Goal: Information Seeking & Learning: Understand process/instructions

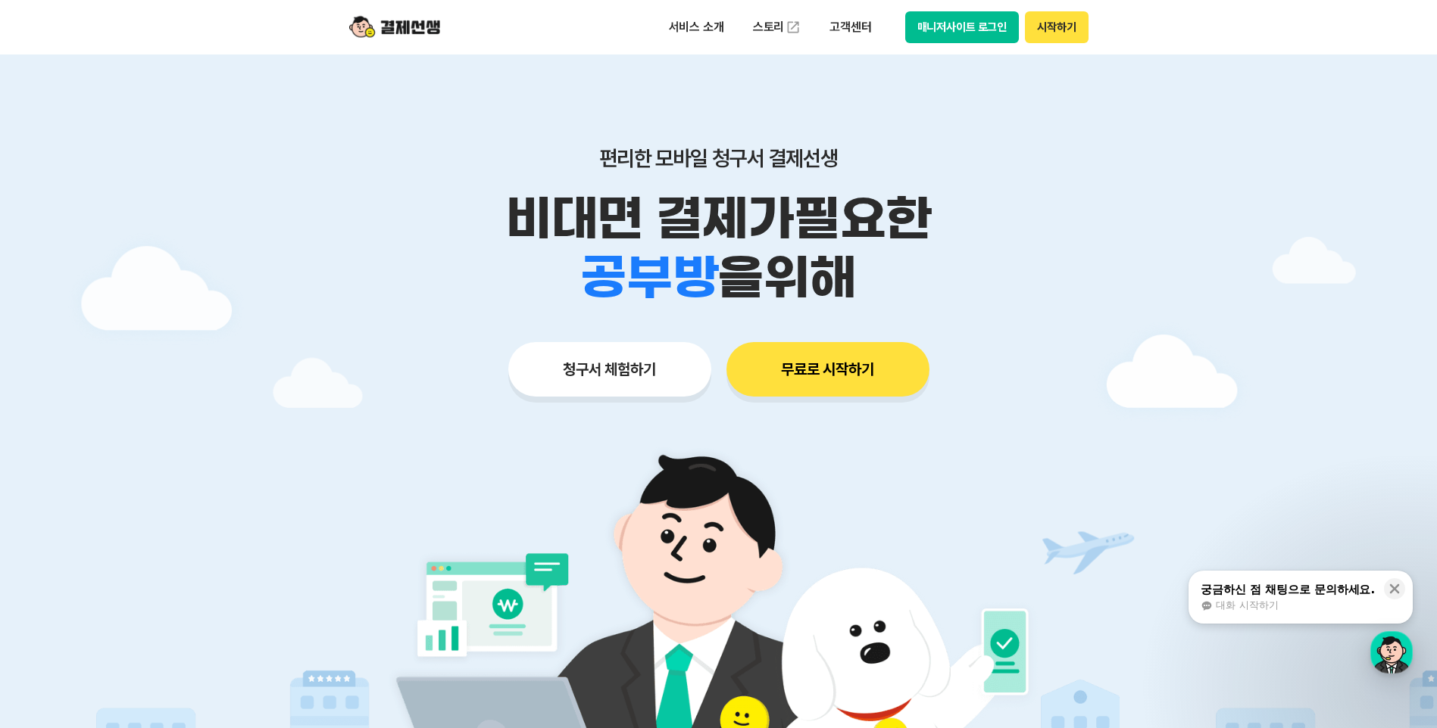
click at [1064, 28] on button "시작하기" at bounding box center [1056, 27] width 63 height 32
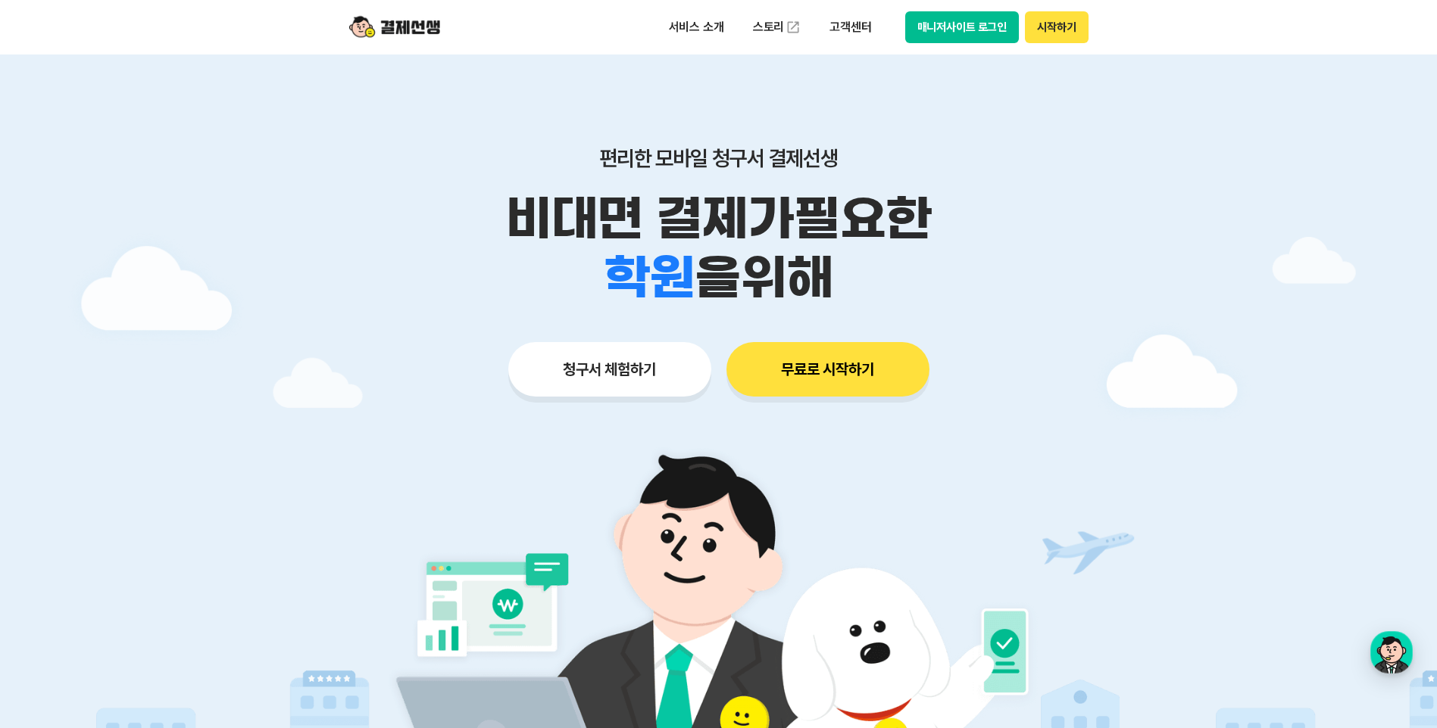
click at [1072, 29] on button "시작하기" at bounding box center [1056, 27] width 63 height 32
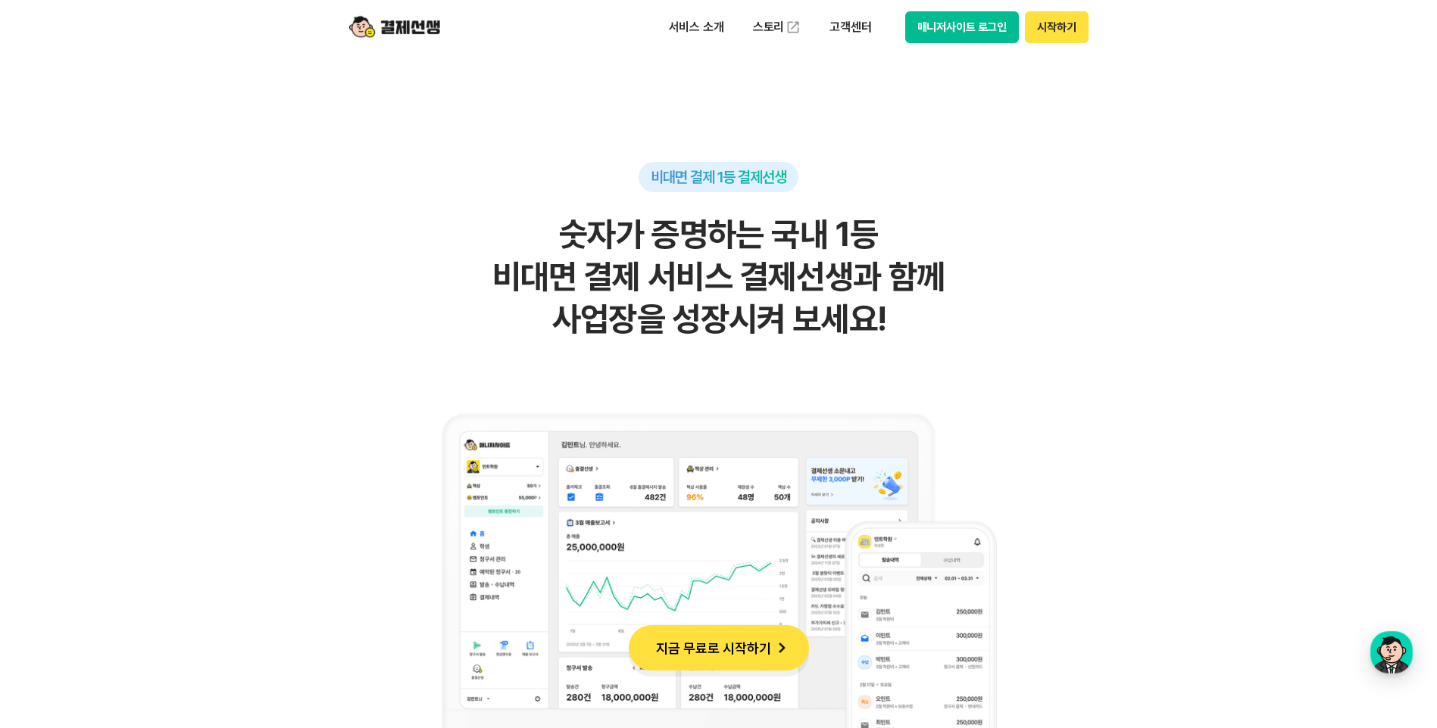
scroll to position [1136, 0]
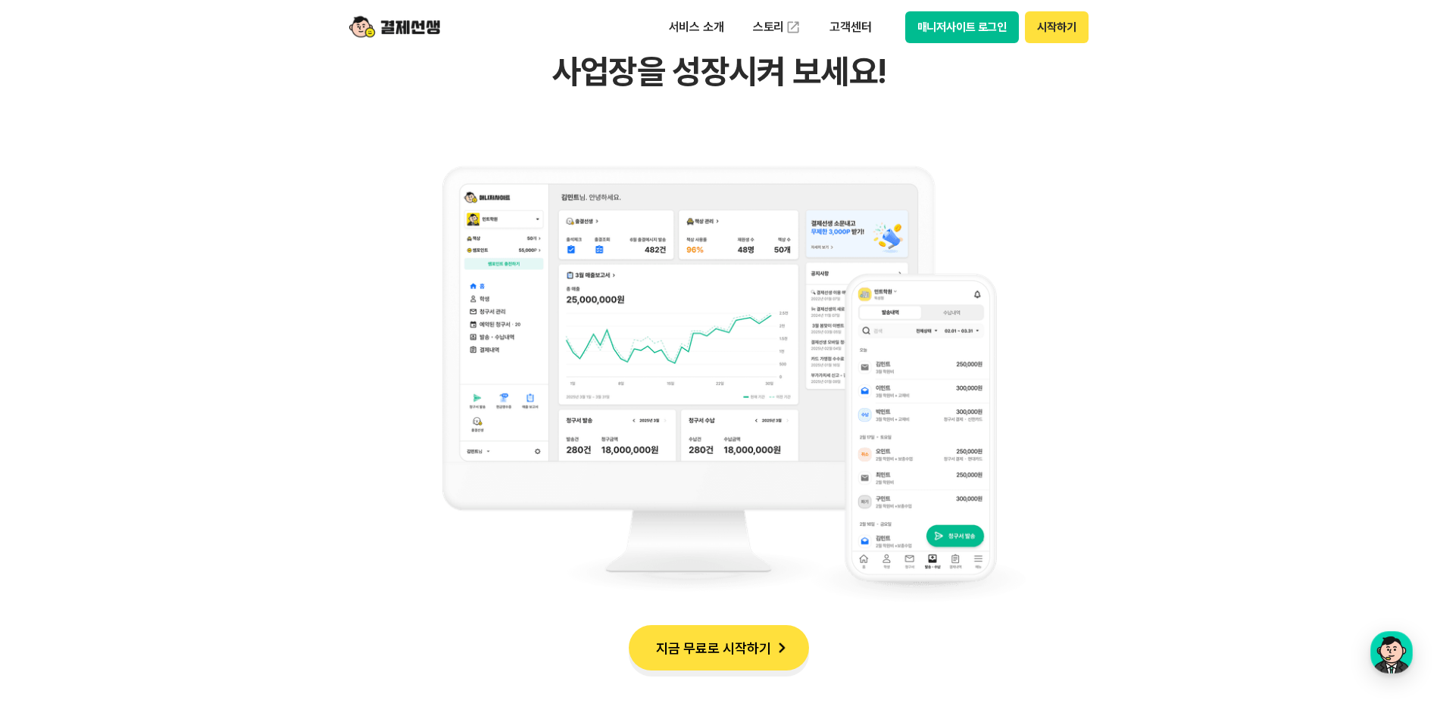
click at [966, 26] on button "매니저사이트 로그인" at bounding box center [962, 27] width 114 height 32
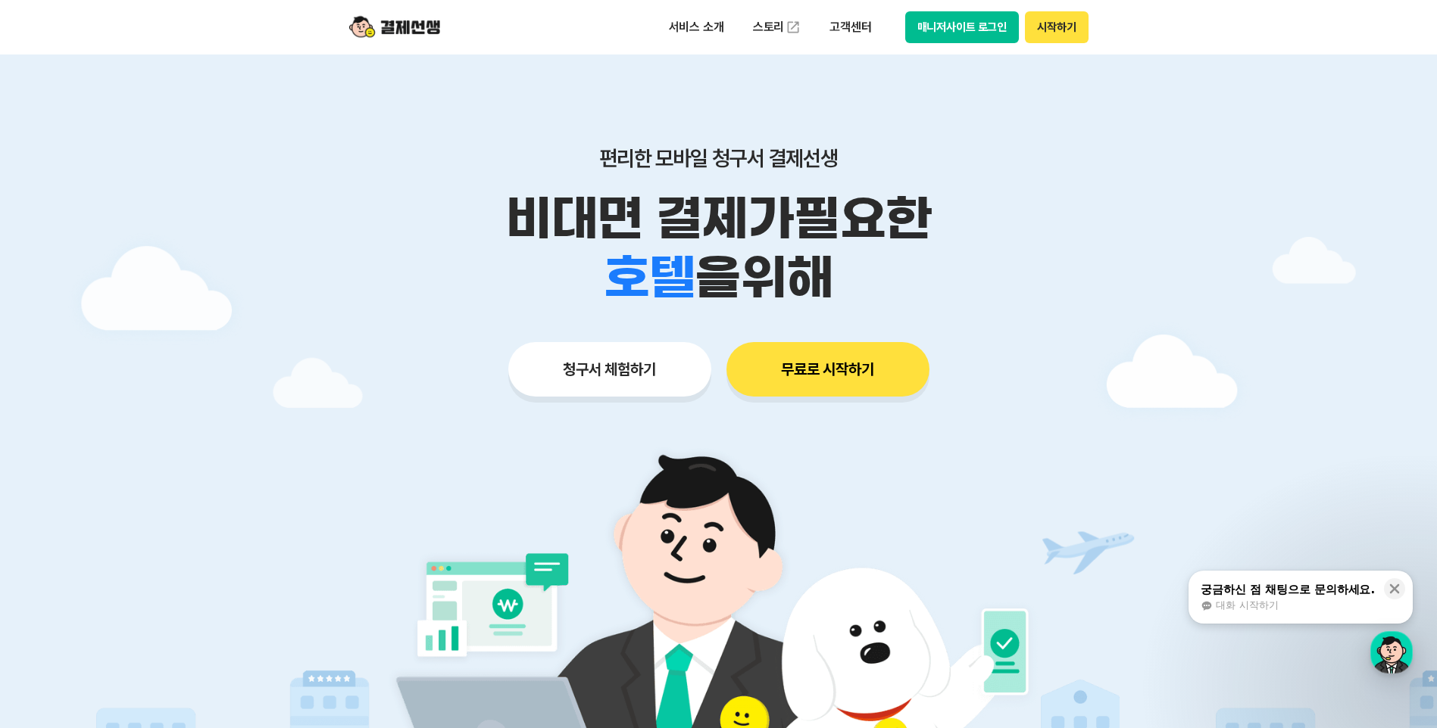
click at [1073, 30] on button "시작하기" at bounding box center [1056, 27] width 63 height 32
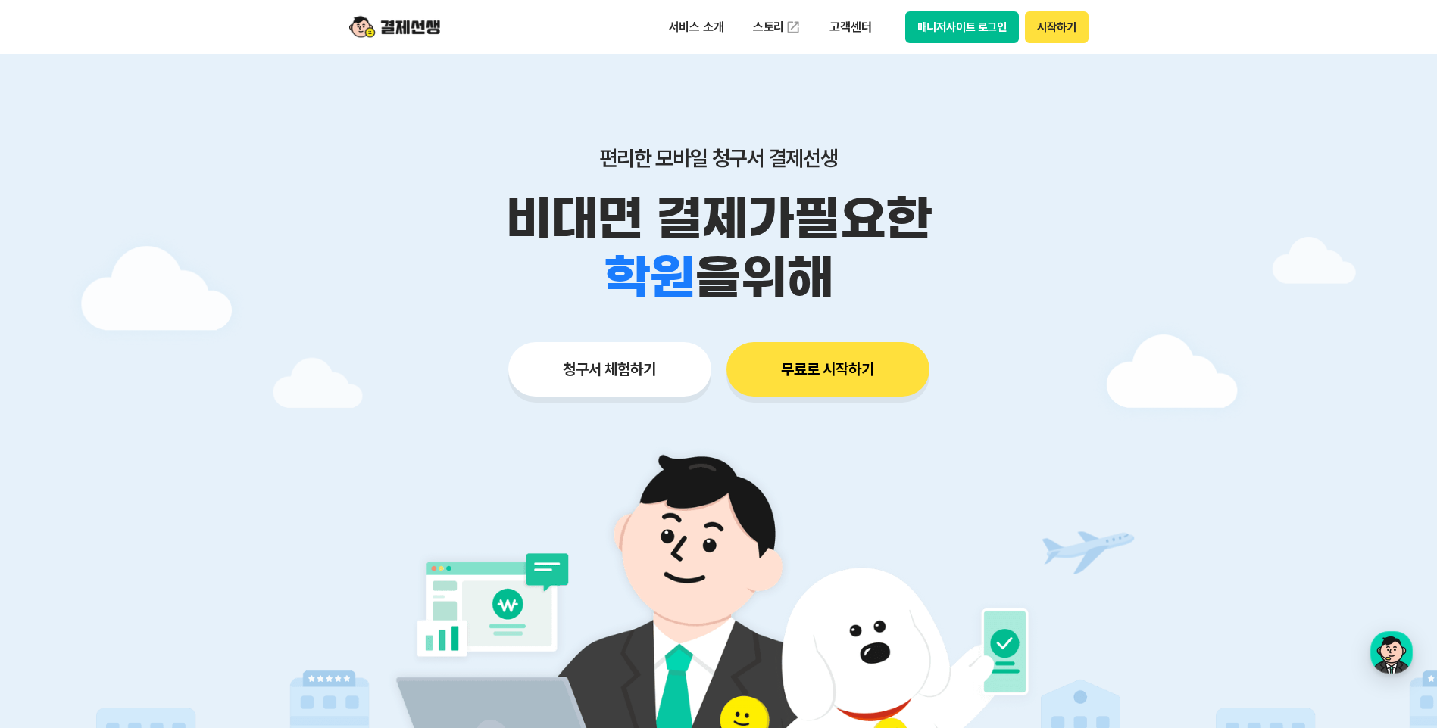
click at [371, 36] on img at bounding box center [394, 27] width 91 height 29
click at [847, 30] on p "고객센터" at bounding box center [850, 27] width 63 height 27
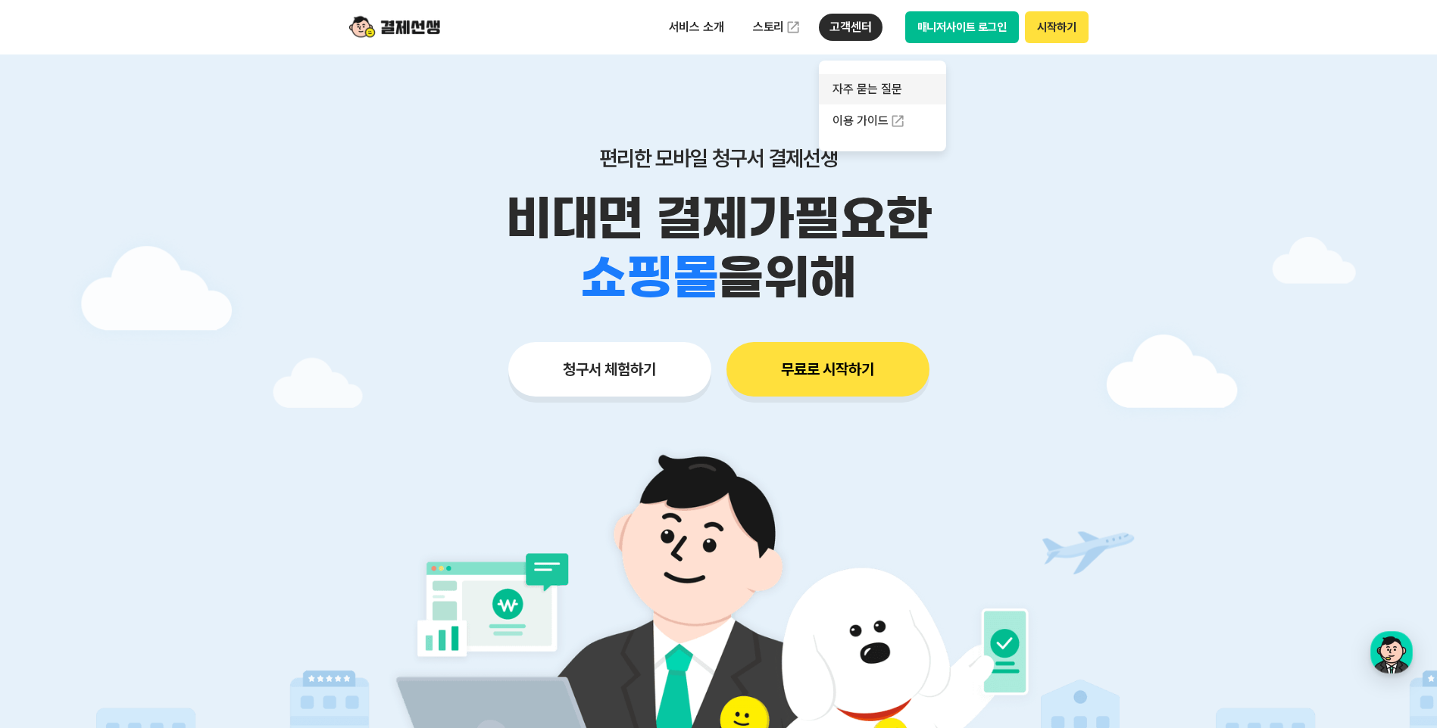
click at [868, 83] on link "자주 묻는 질문" at bounding box center [882, 89] width 127 height 30
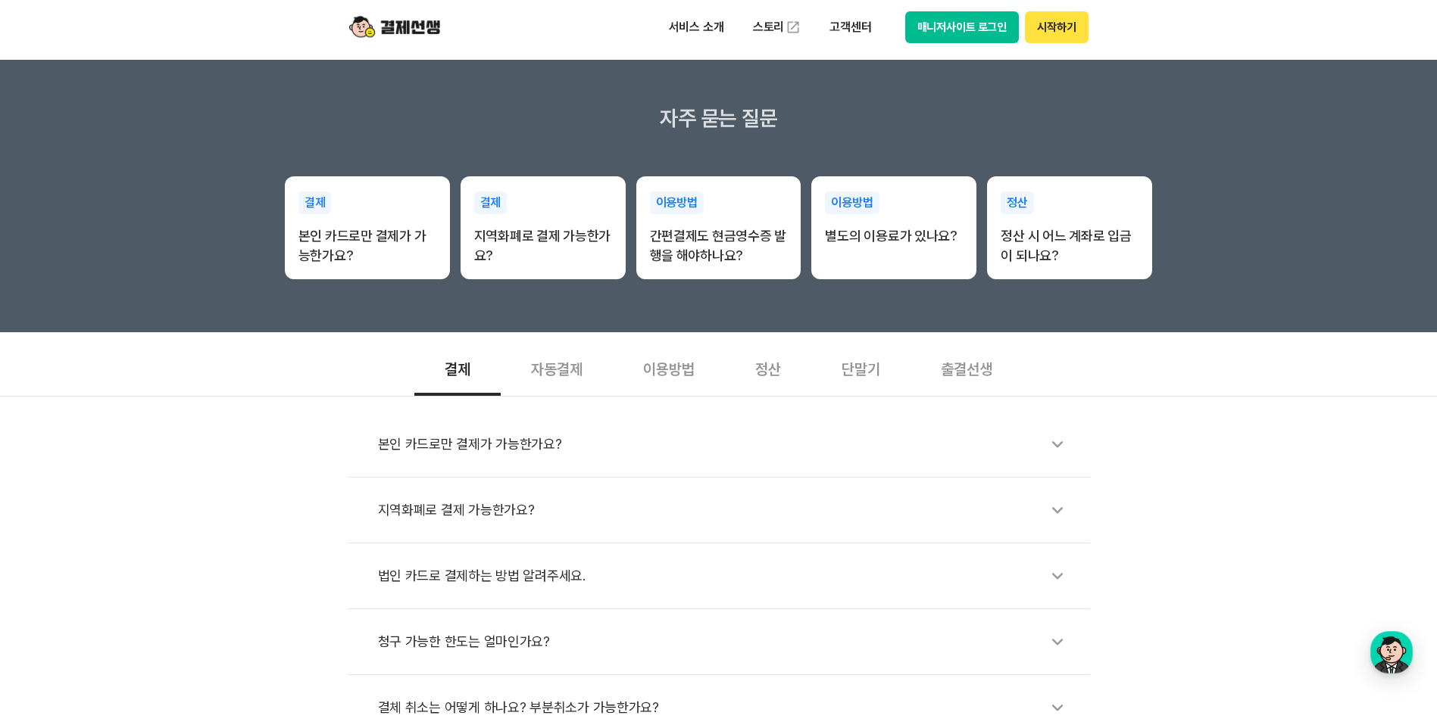
scroll to position [227, 0]
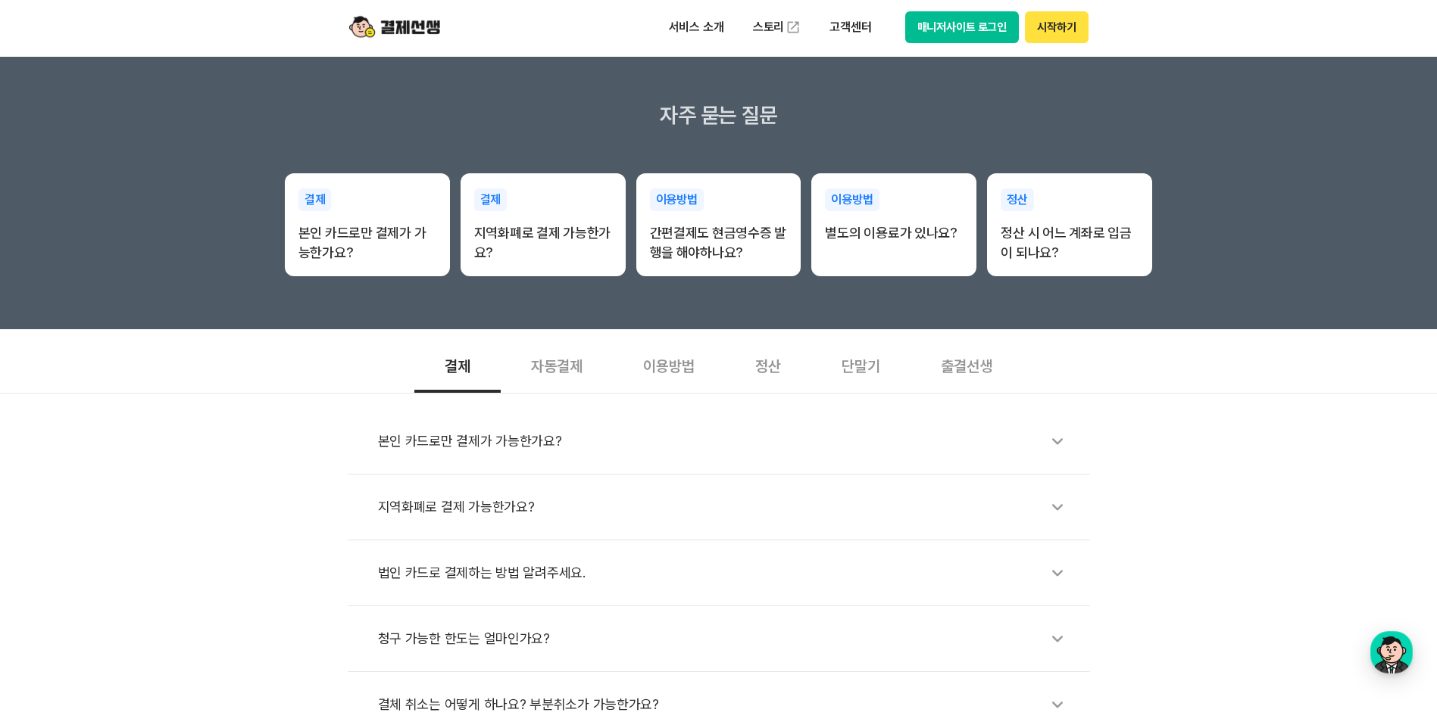
click at [567, 365] on div "자동결제" at bounding box center [557, 365] width 112 height 56
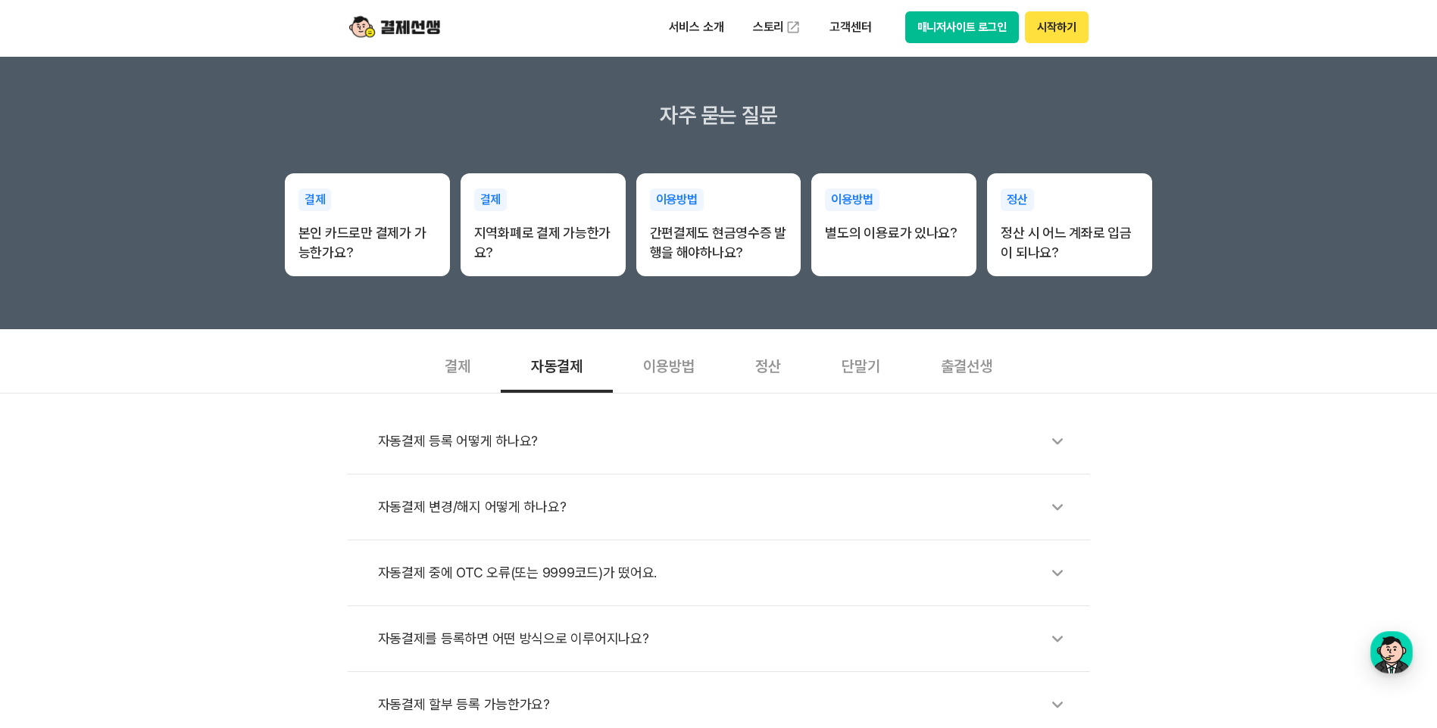
click at [649, 360] on div "이용방법" at bounding box center [669, 365] width 112 height 56
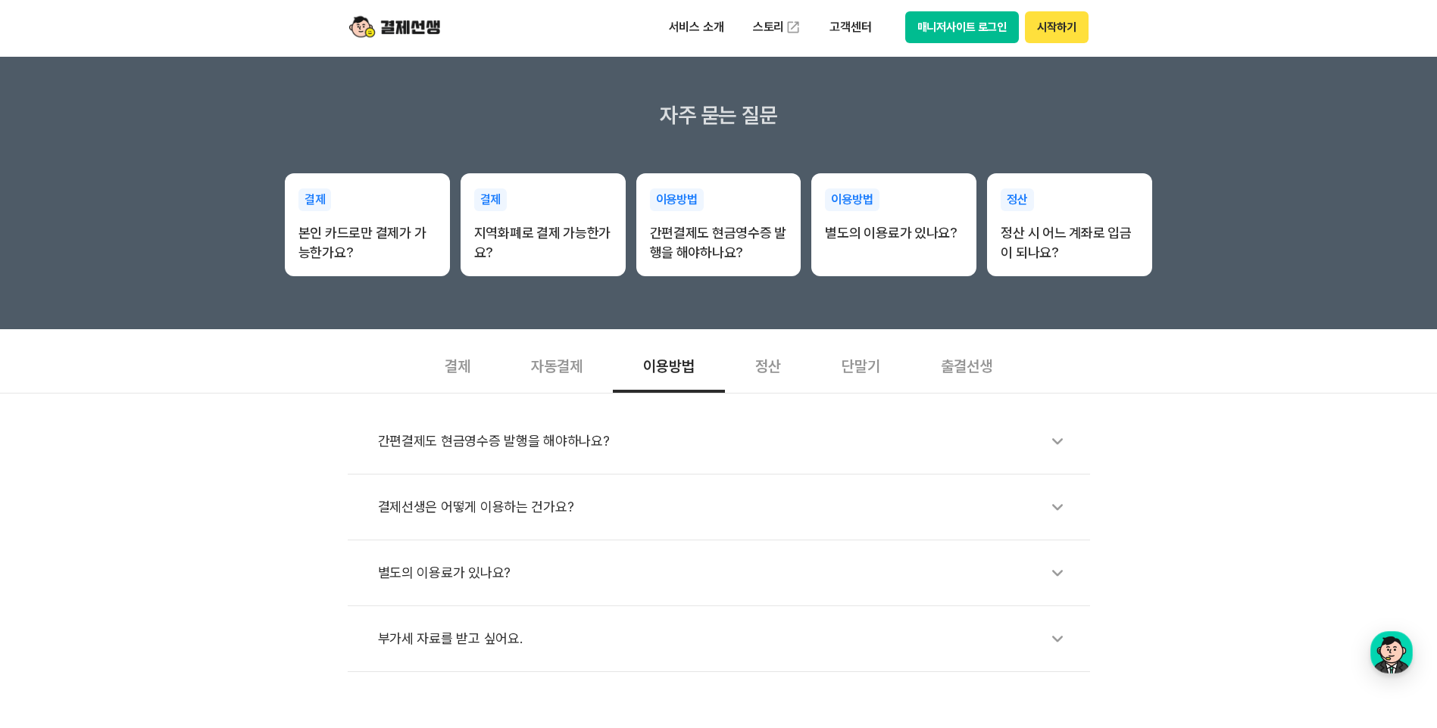
click at [492, 513] on div "결제선생은 어떻게 이용하는 건가요?" at bounding box center [726, 507] width 697 height 35
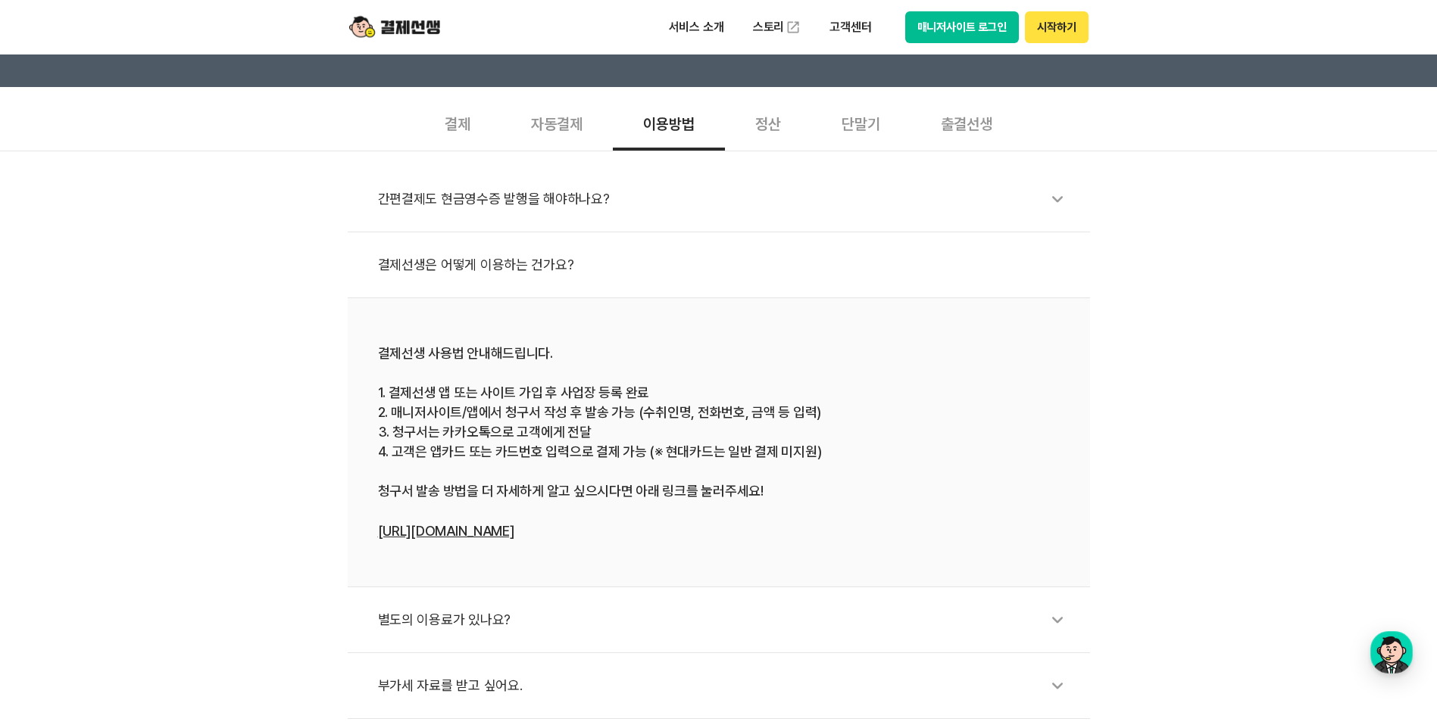
scroll to position [530, 0]
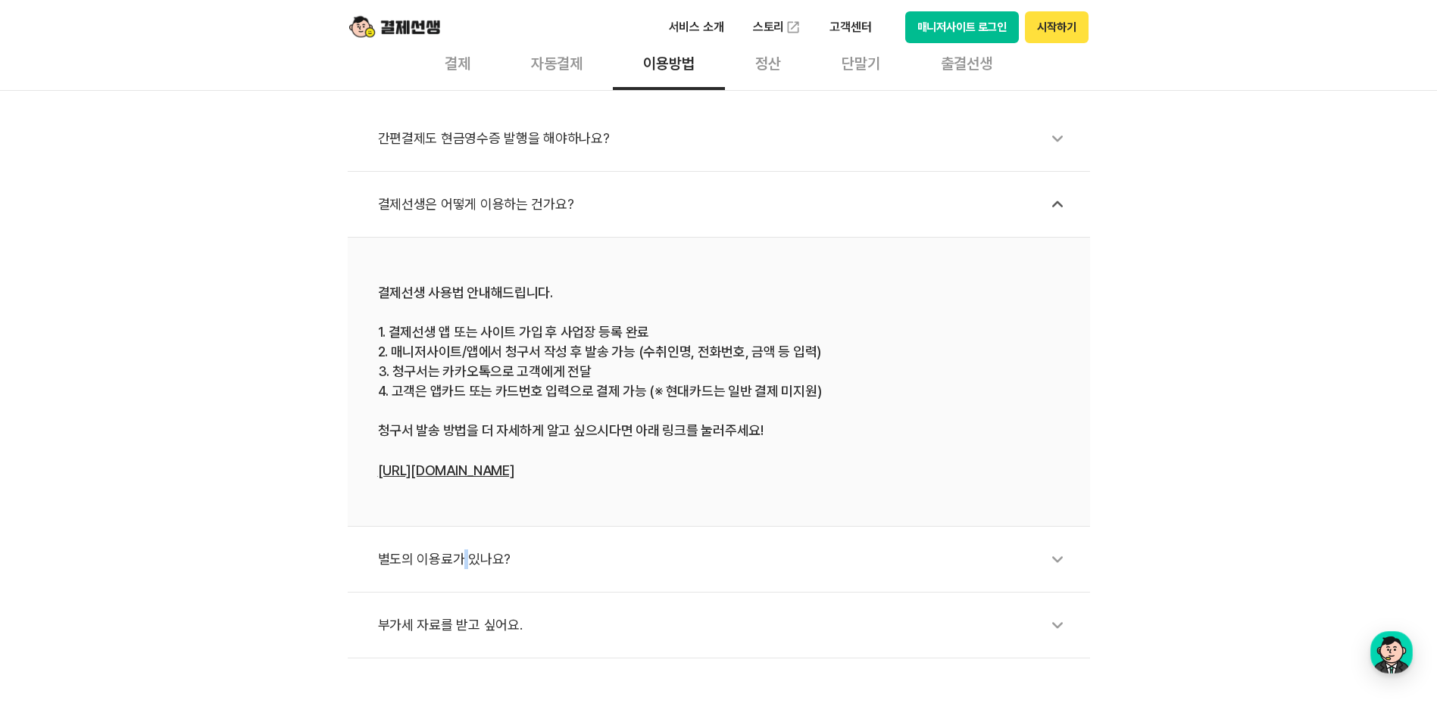
click at [463, 567] on div "별도의 이용료가 있나요?" at bounding box center [726, 559] width 697 height 35
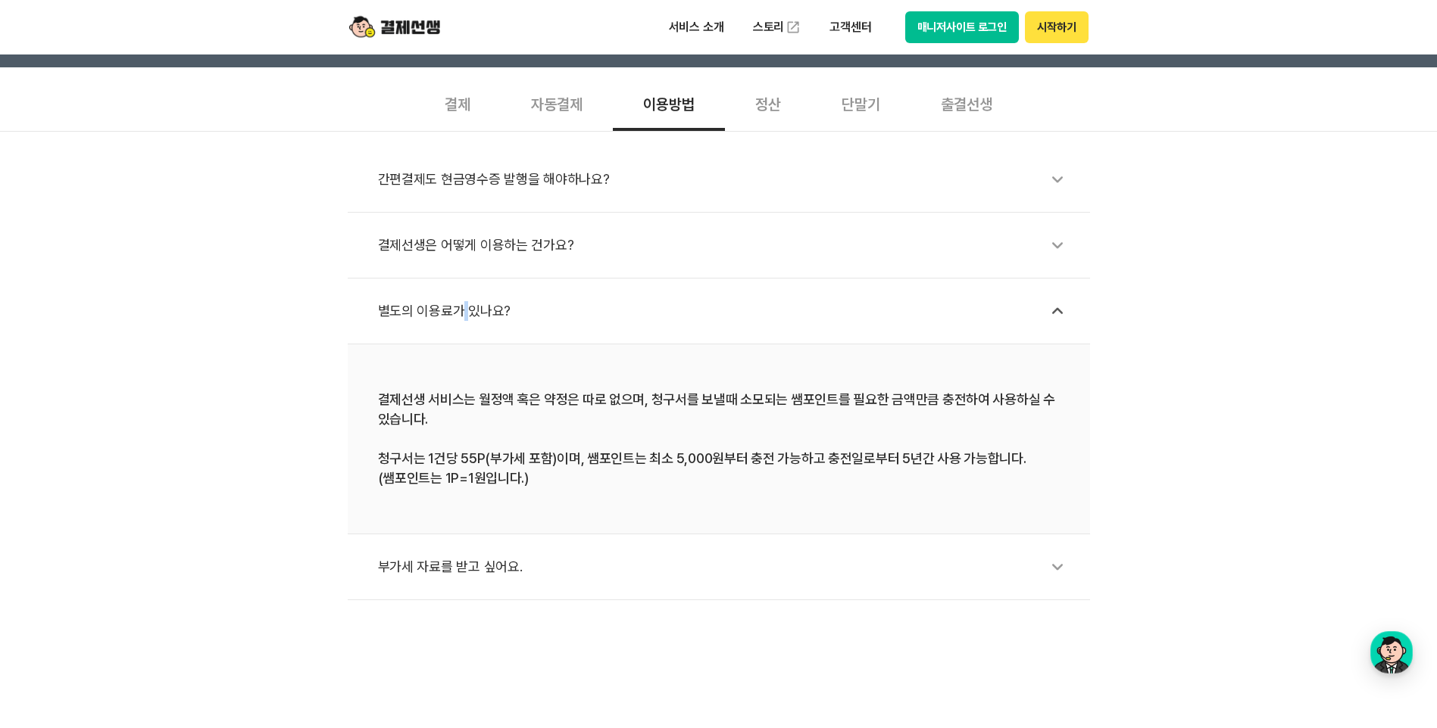
scroll to position [454, 0]
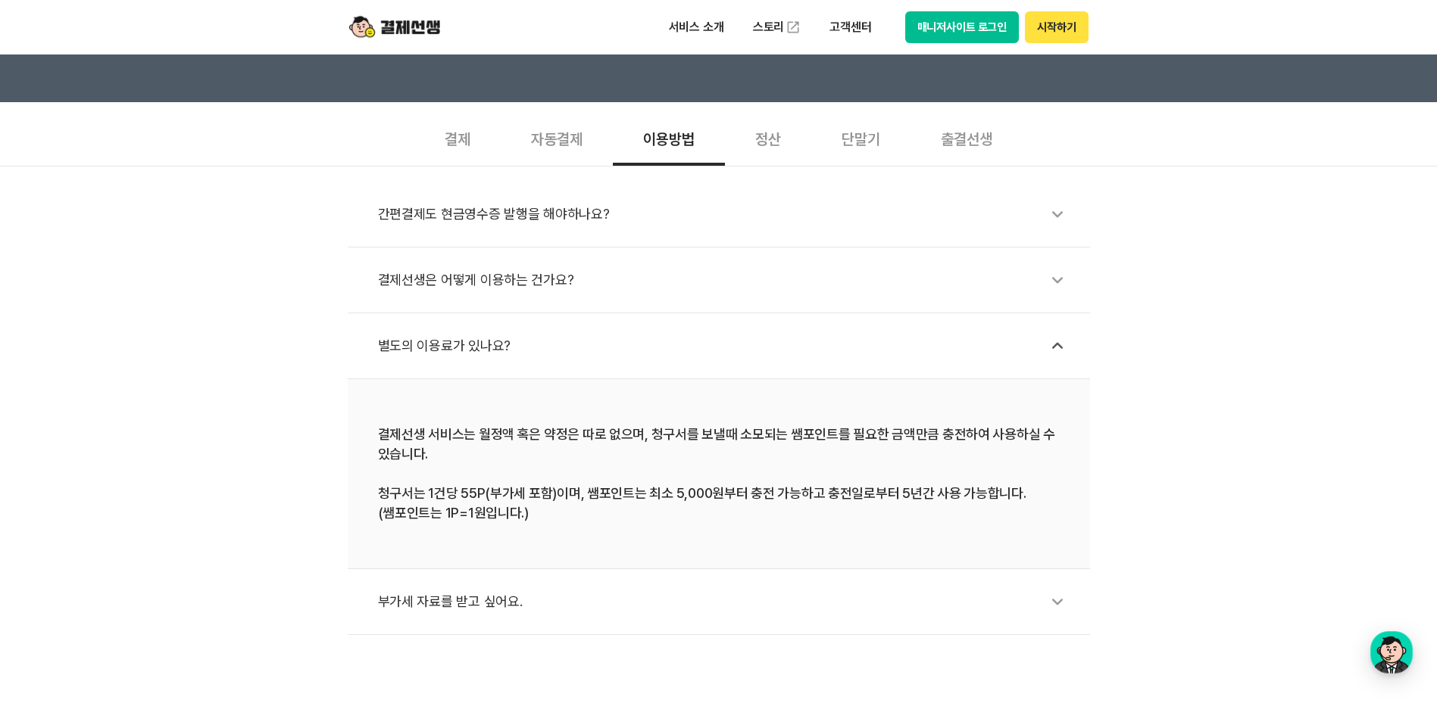
click at [510, 270] on div "결제선생은 어떻게 이용하는 건가요?" at bounding box center [726, 280] width 697 height 35
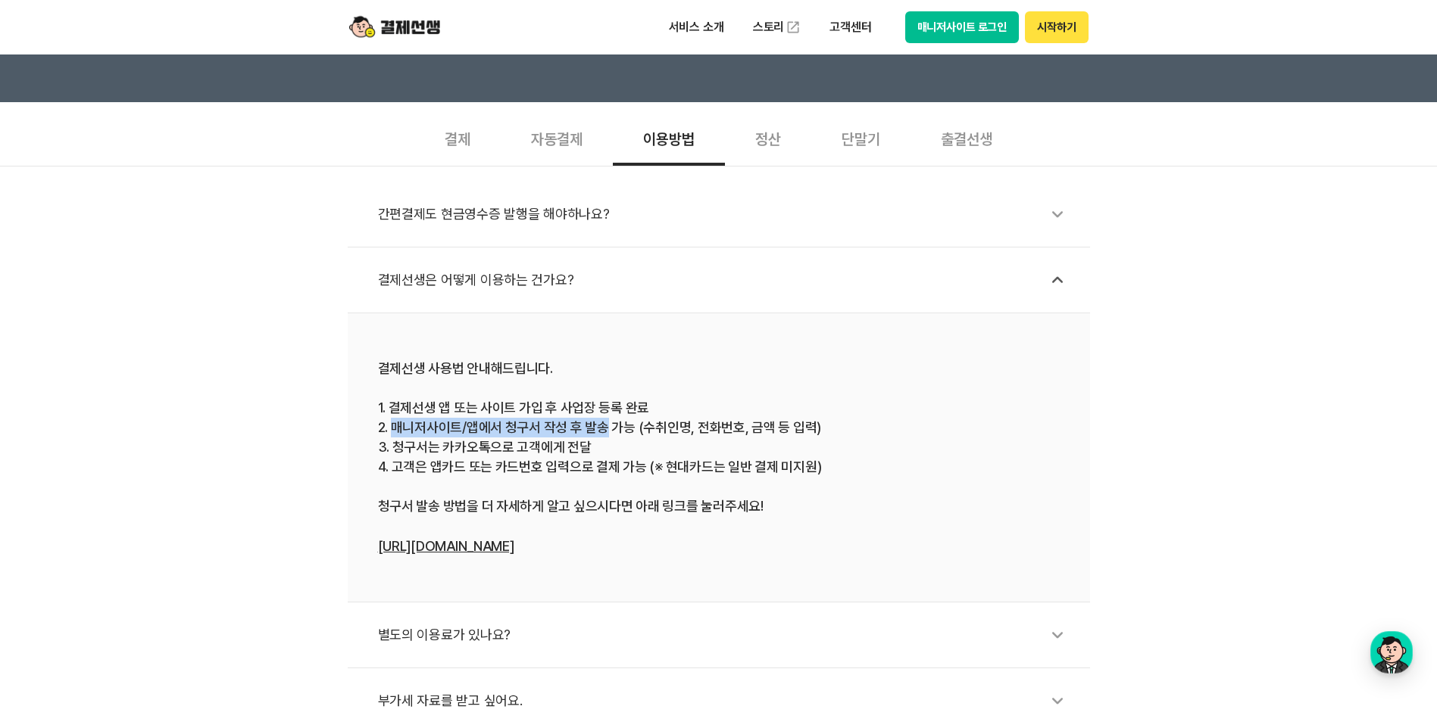
drag, startPoint x: 397, startPoint y: 423, endPoint x: 603, endPoint y: 436, distance: 206.4
click at [603, 436] on div "결제선생 사용법 안내해드립니다. 1. 결제선생 앱 또는 사이트 가입 후 사업장 등록 완료 2. 매니저사이트/앱에서 청구서 작성 후 발송 가능 …" at bounding box center [719, 458] width 682 height 198
drag, startPoint x: 603, startPoint y: 436, endPoint x: 754, endPoint y: 450, distance: 152.1
click at [754, 450] on div "결제선생 사용법 안내해드립니다. 1. 결제선생 앱 또는 사이트 가입 후 사업장 등록 완료 2. 매니저사이트/앱에서 청구서 작성 후 발송 가능 …" at bounding box center [719, 458] width 682 height 198
click at [972, 17] on button "매니저사이트 로그인" at bounding box center [962, 27] width 114 height 32
